Goal: Task Accomplishment & Management: Use online tool/utility

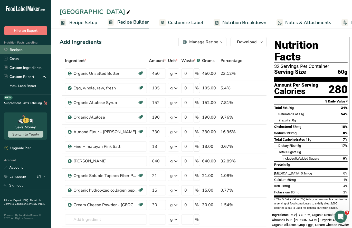
click at [24, 52] on link "Recipes" at bounding box center [25, 49] width 51 height 9
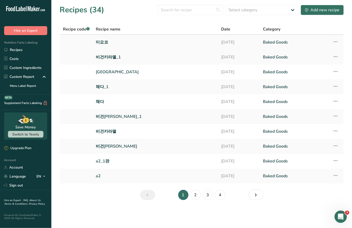
click at [102, 42] on link "미요코" at bounding box center [155, 42] width 119 height 11
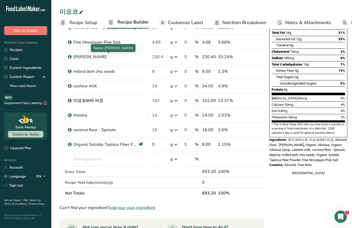
scroll to position [76, 0]
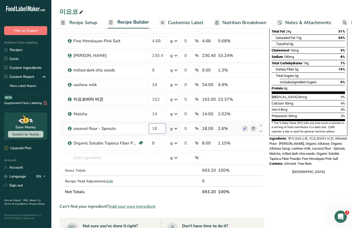
click at [158, 130] on input "18" at bounding box center [157, 129] width 17 height 10
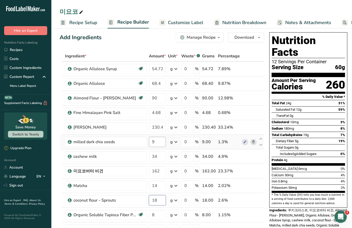
scroll to position [0, 0]
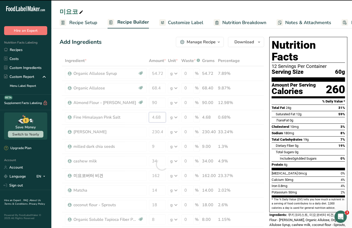
drag, startPoint x: 161, startPoint y: 116, endPoint x: 146, endPoint y: 113, distance: 14.8
click at [147, 115] on div "Ingredient * Amount * Unit * Waste * .a-a{fill:#347362;}.b-a{fill:#fff;} Grams …" at bounding box center [161, 164] width 204 height 218
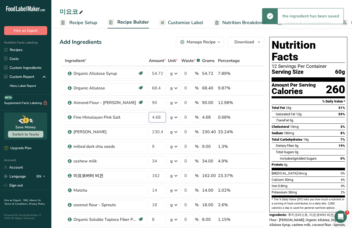
type input "3"
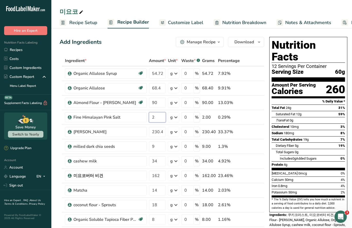
type input "2"
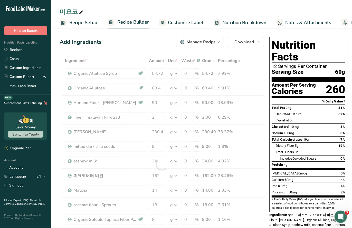
click at [120, 40] on div "Add Ingredients Manage Recipe Delete Recipe Duplicate Recipe Scale Recipe Save …" at bounding box center [161, 42] width 204 height 10
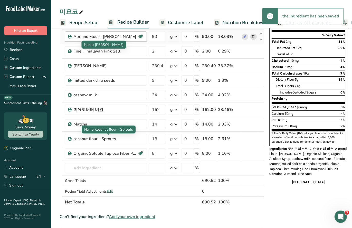
scroll to position [140, 0]
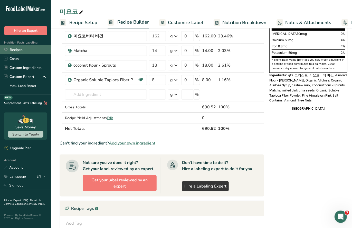
click at [24, 48] on link "Recipes" at bounding box center [25, 49] width 51 height 9
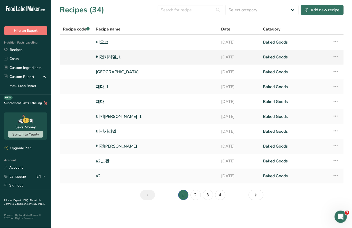
click at [113, 55] on link "비건카라멜_1" at bounding box center [155, 57] width 119 height 11
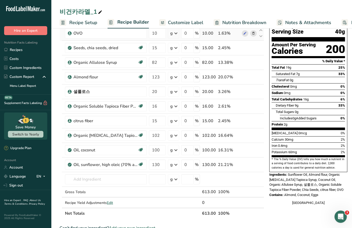
scroll to position [41, 0]
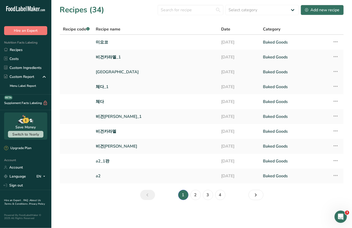
click at [101, 72] on link "[GEOGRAPHIC_DATA]" at bounding box center [155, 72] width 119 height 11
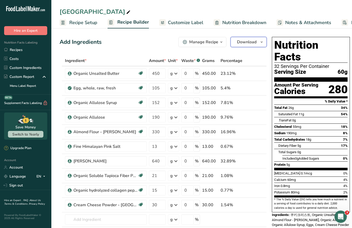
click at [263, 42] on button "Download" at bounding box center [248, 42] width 36 height 10
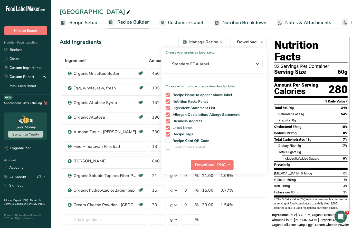
click at [223, 40] on span "button" at bounding box center [221, 42] width 6 height 6
